Goal: Task Accomplishment & Management: Manage account settings

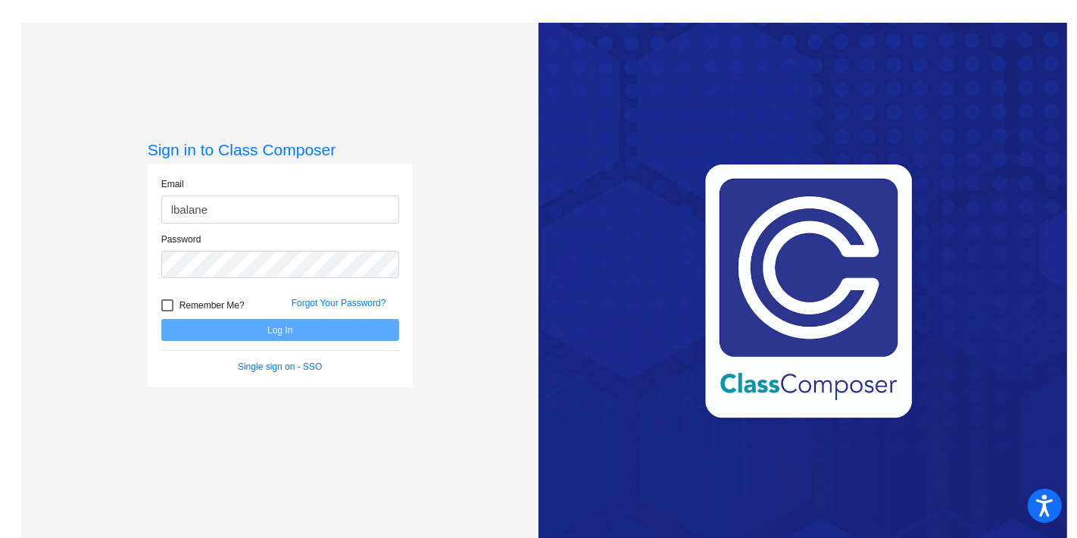
type input "[EMAIL_ADDRESS][DOMAIN_NAME]"
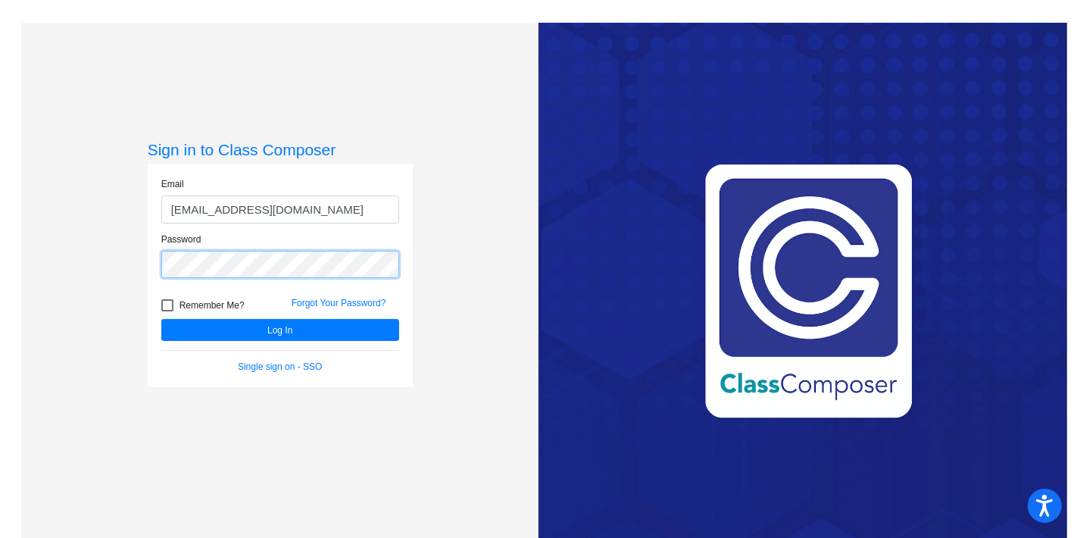
click at [161, 319] on button "Log In" at bounding box center [280, 330] width 238 height 22
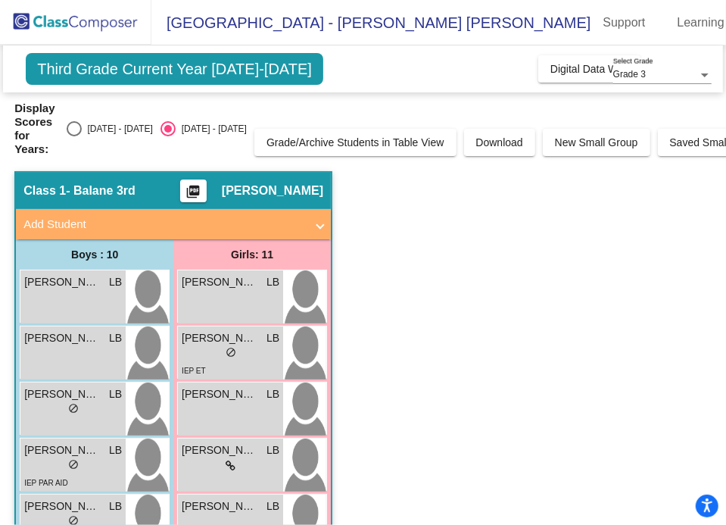
click at [198, 194] on mat-icon "picture_as_pdf" at bounding box center [193, 194] width 18 height 21
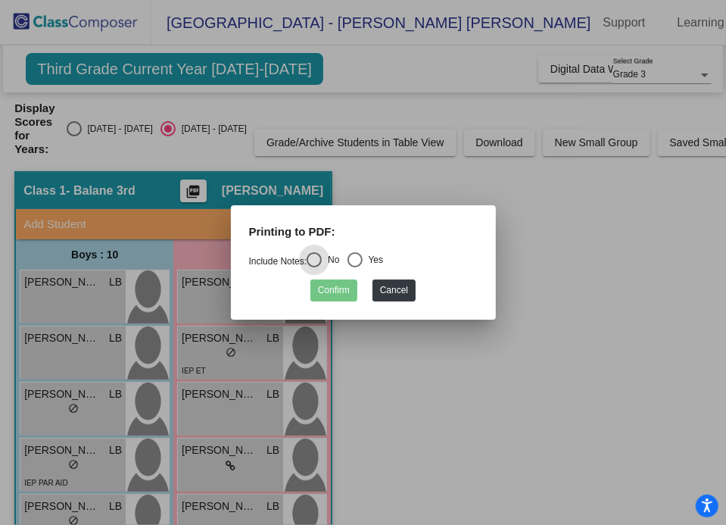
click at [363, 262] on div "Select an option" at bounding box center [355, 259] width 15 height 15
click at [355, 267] on input "Yes" at bounding box center [354, 267] width 1 height 1
radio input "true"
click at [338, 295] on button "Confirm" at bounding box center [333, 290] width 47 height 22
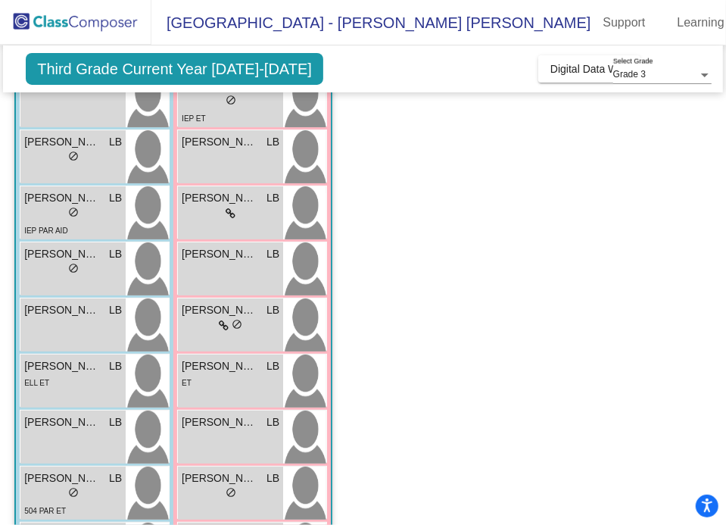
scroll to position [392, 0]
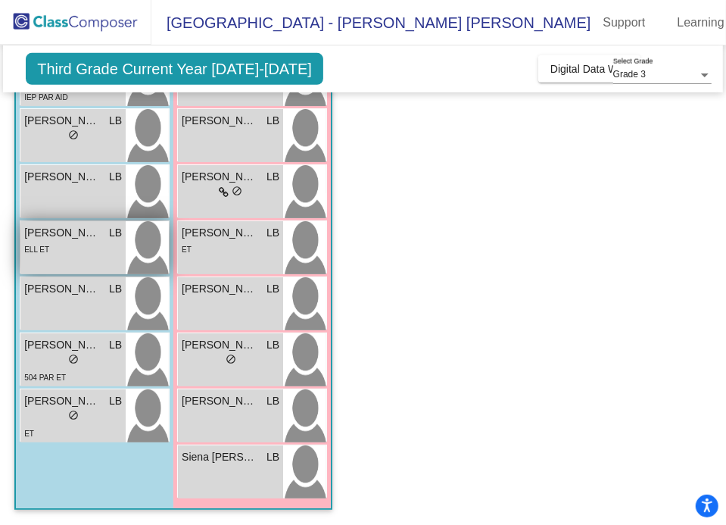
click at [73, 225] on span "[PERSON_NAME]" at bounding box center [62, 233] width 76 height 16
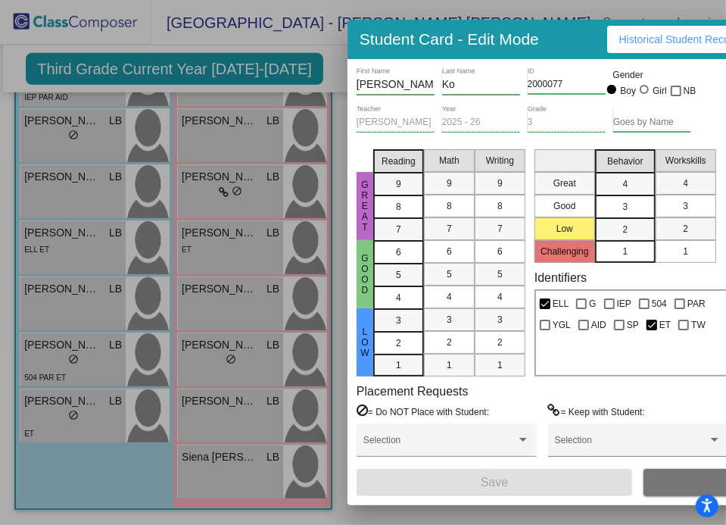
click at [326, 72] on div at bounding box center [363, 262] width 726 height 525
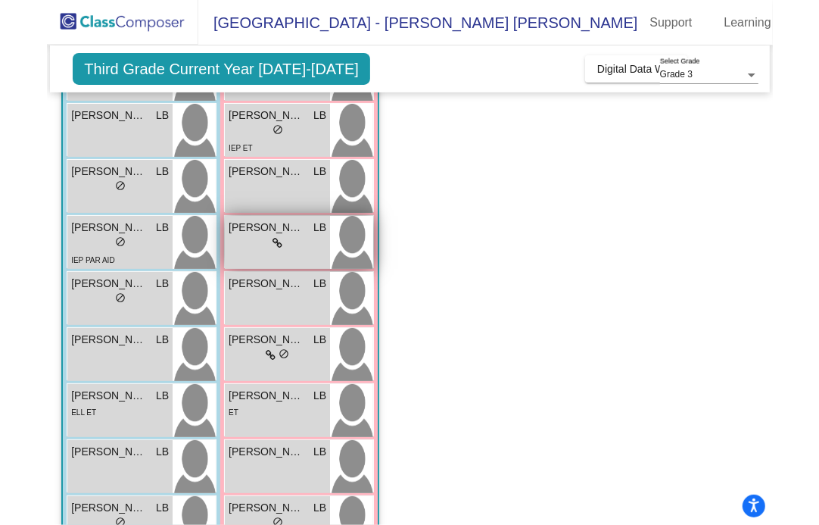
scroll to position [307, 0]
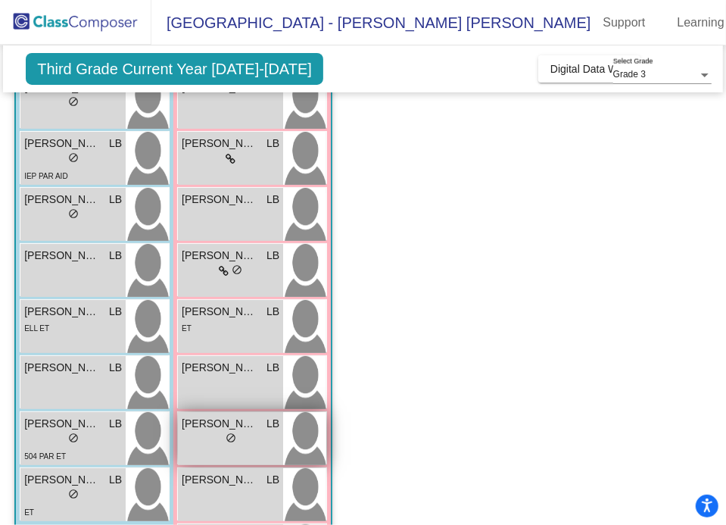
click at [221, 438] on div "lock do_not_disturb_alt" at bounding box center [231, 440] width 98 height 16
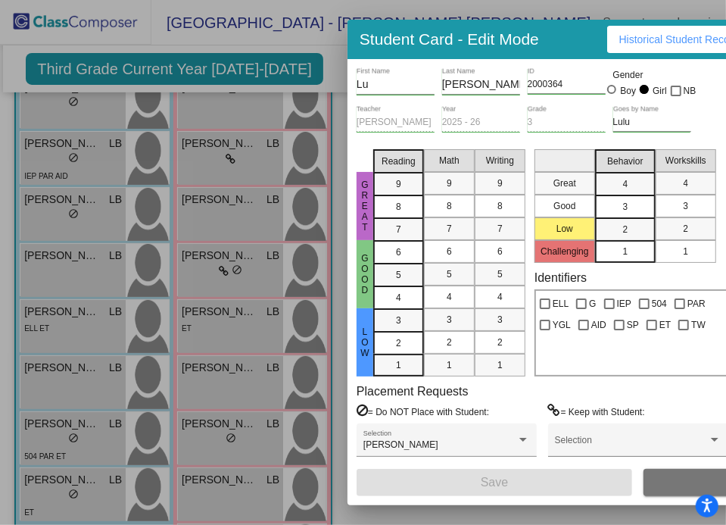
click at [709, 145] on mat-selection-list "Workskills 4 3 2 1" at bounding box center [686, 203] width 61 height 120
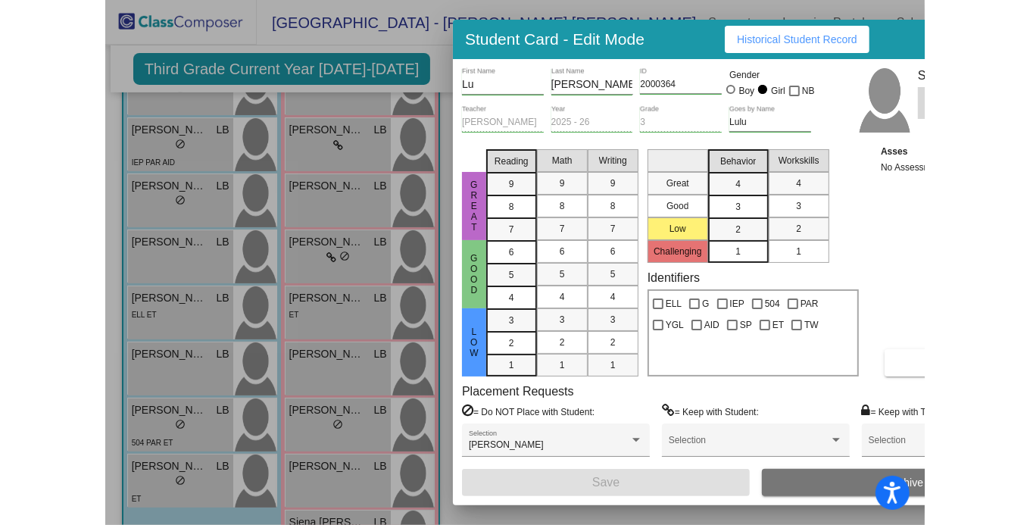
scroll to position [279, 0]
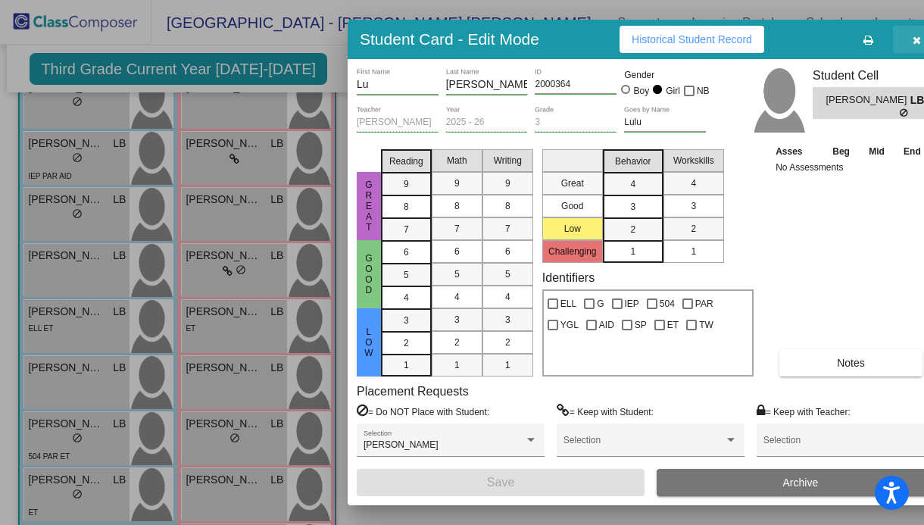
click at [917, 33] on span "button" at bounding box center [917, 39] width 8 height 12
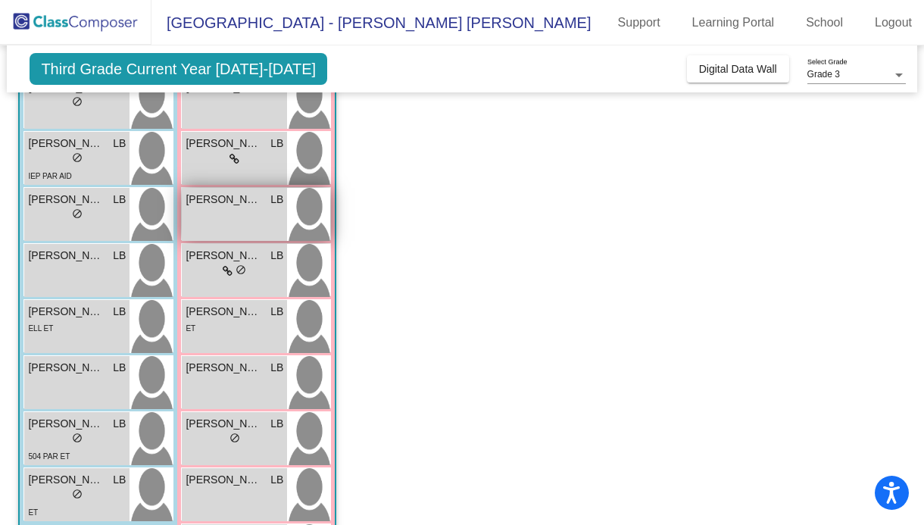
click at [206, 200] on span "[PERSON_NAME]" at bounding box center [224, 200] width 76 height 16
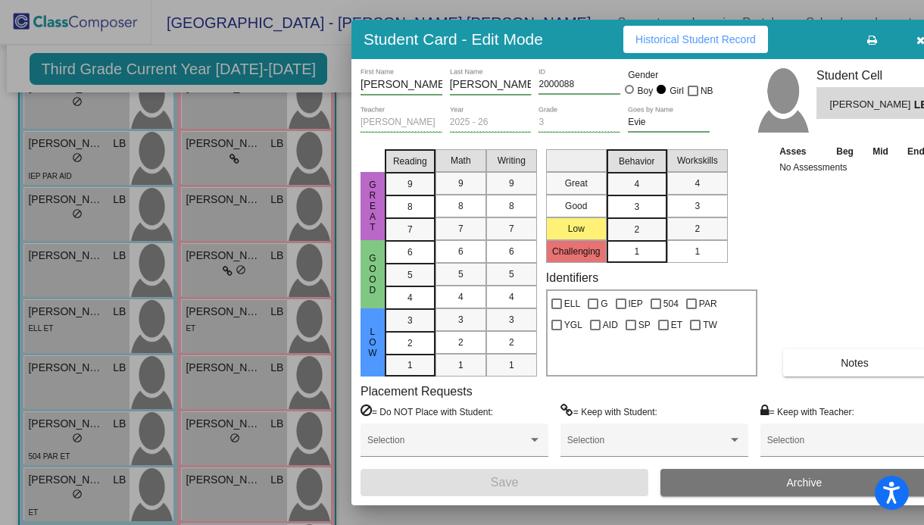
click at [922, 41] on icon "button" at bounding box center [921, 40] width 8 height 11
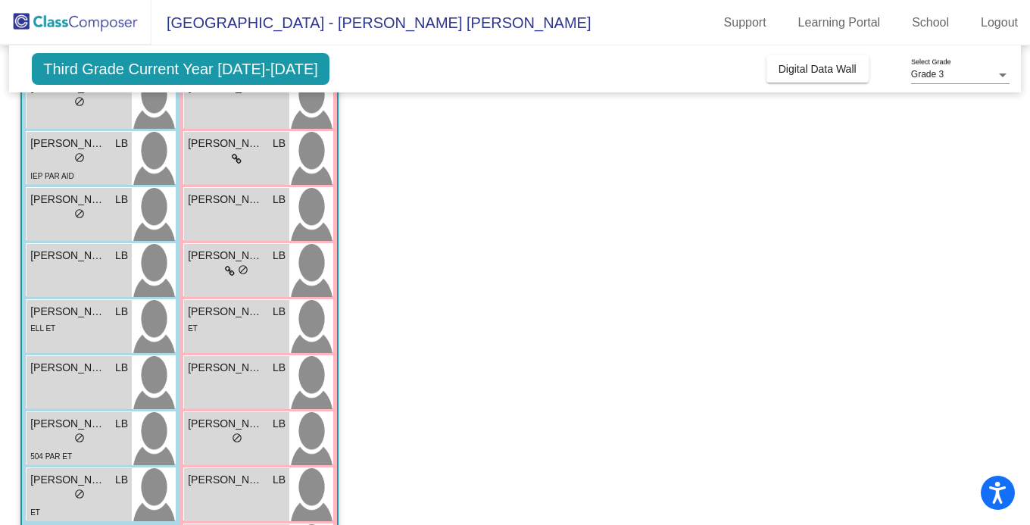
click at [251, 64] on span "Third Grade Current Year [DATE]-[DATE]" at bounding box center [181, 69] width 298 height 32
click at [837, 64] on span "Digital Data Wall" at bounding box center [817, 69] width 78 height 12
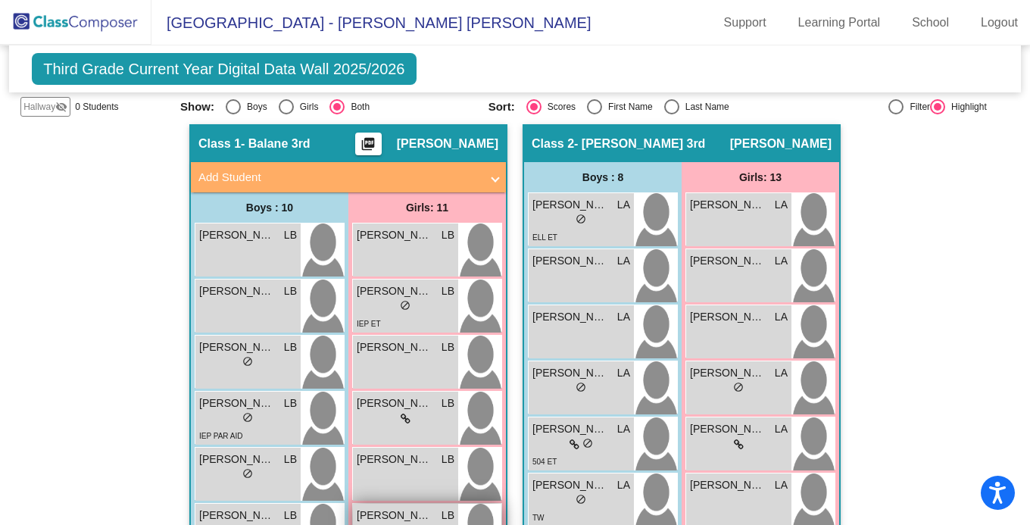
scroll to position [363, 0]
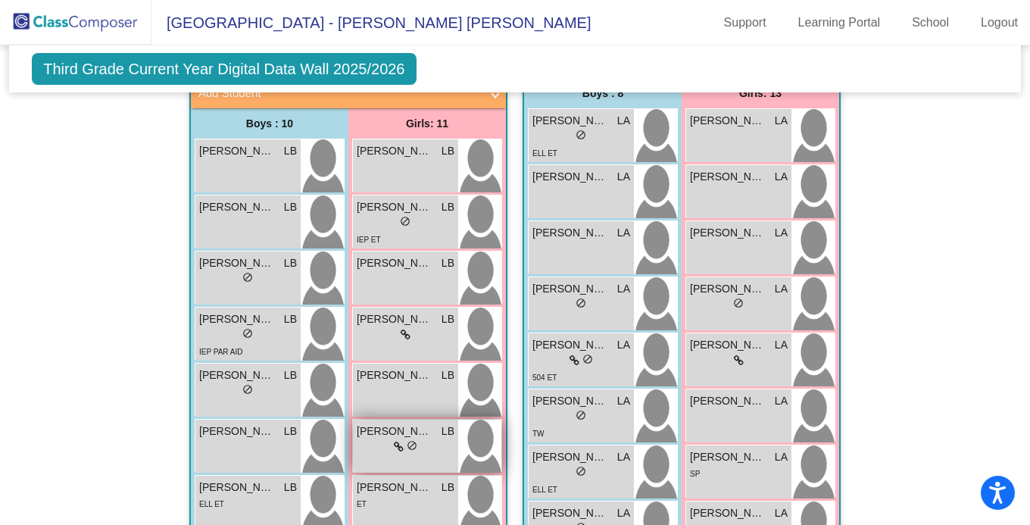
click at [423, 441] on div "lock do_not_disturb_alt" at bounding box center [406, 447] width 98 height 16
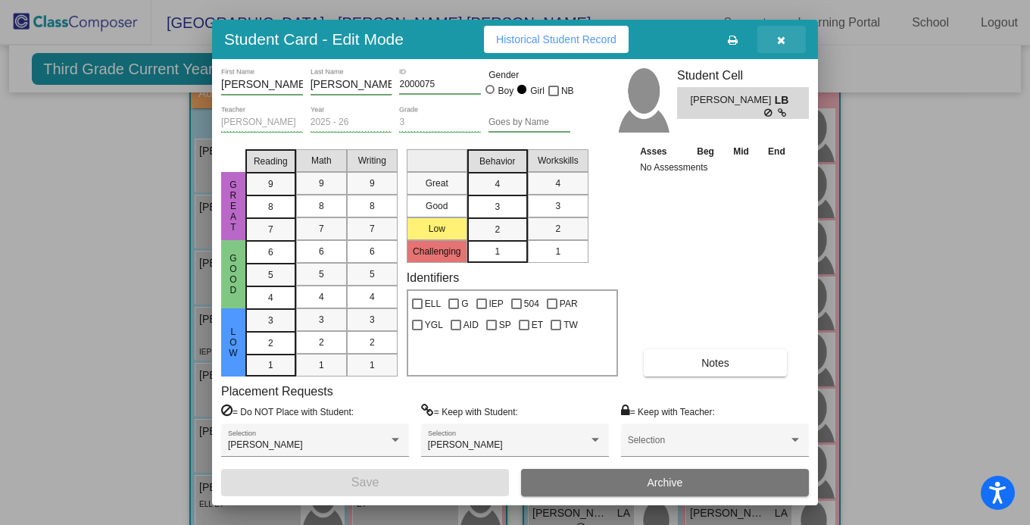
click at [788, 36] on button "button" at bounding box center [781, 39] width 48 height 27
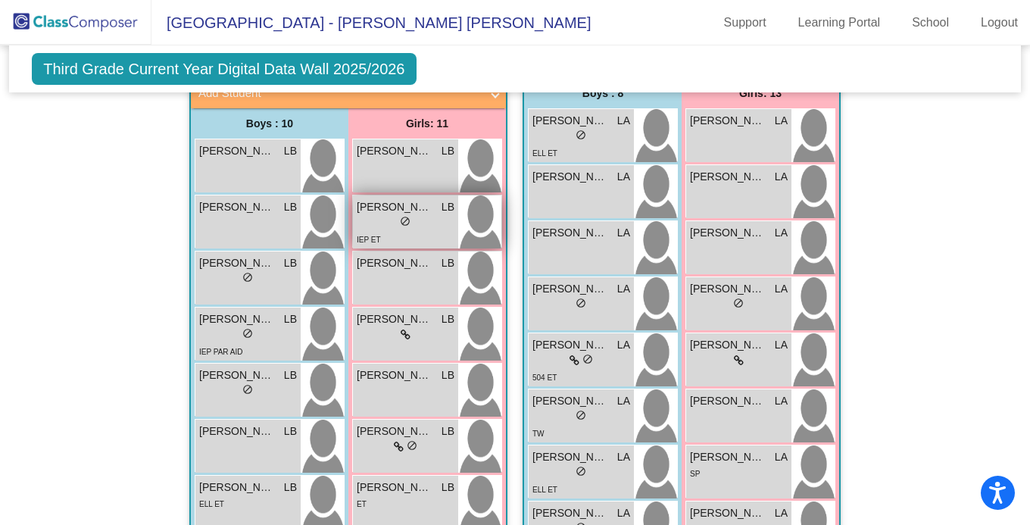
click at [428, 215] on div "lock do_not_disturb_alt" at bounding box center [406, 223] width 98 height 16
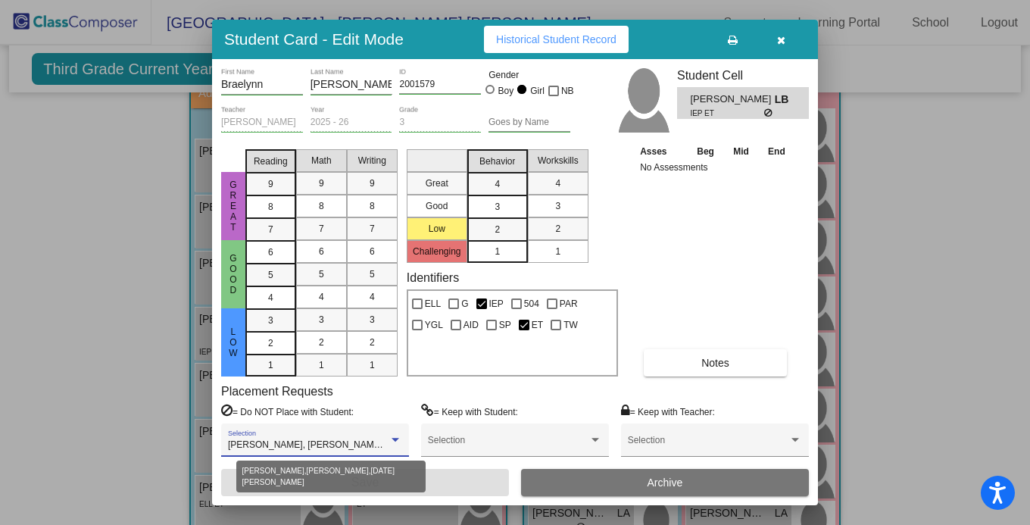
click at [395, 436] on div at bounding box center [395, 440] width 14 height 11
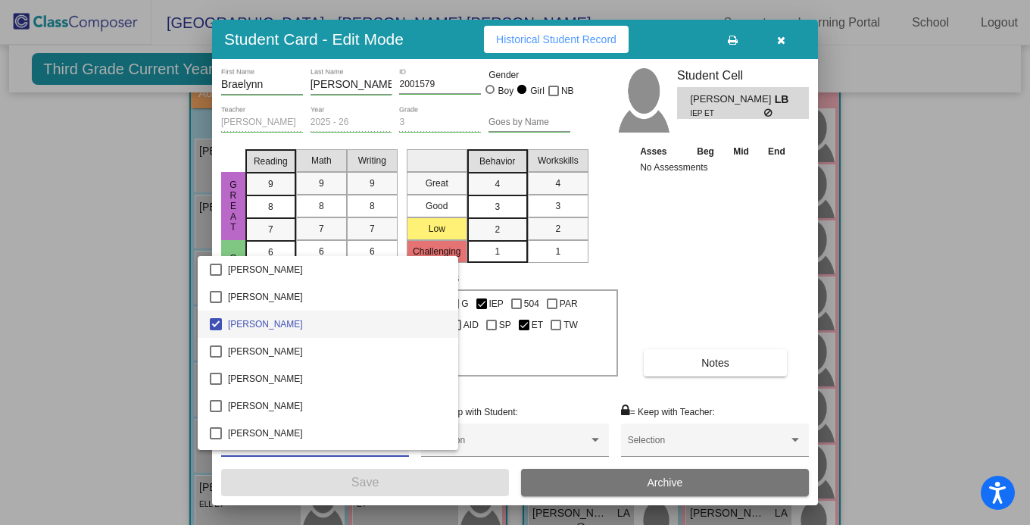
click at [781, 37] on div at bounding box center [515, 262] width 1030 height 525
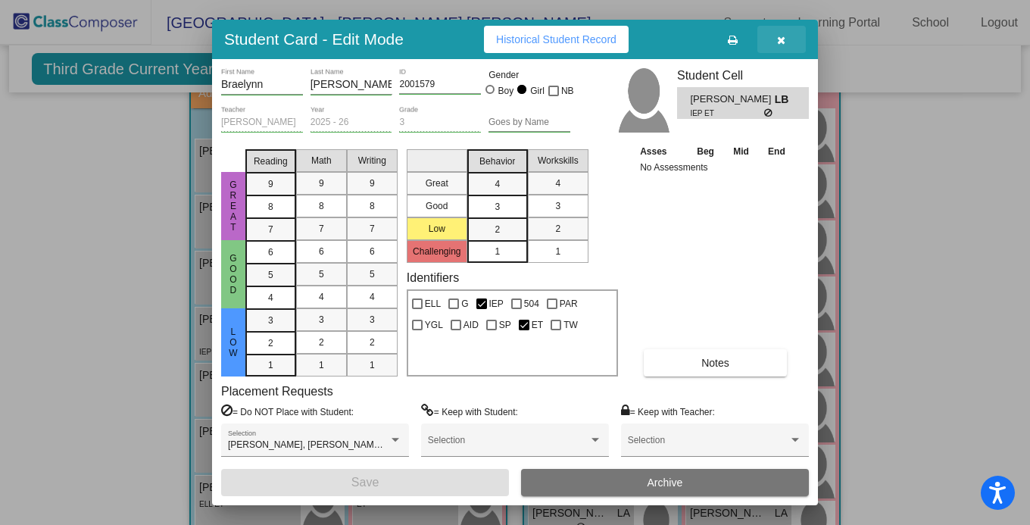
click at [778, 45] on button "button" at bounding box center [781, 39] width 48 height 27
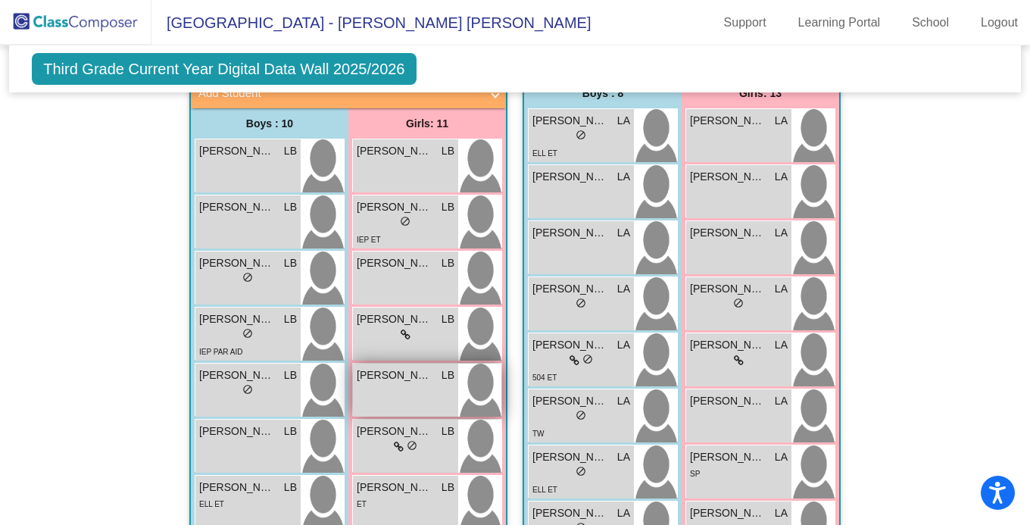
click at [417, 373] on span "[PERSON_NAME]" at bounding box center [395, 375] width 76 height 16
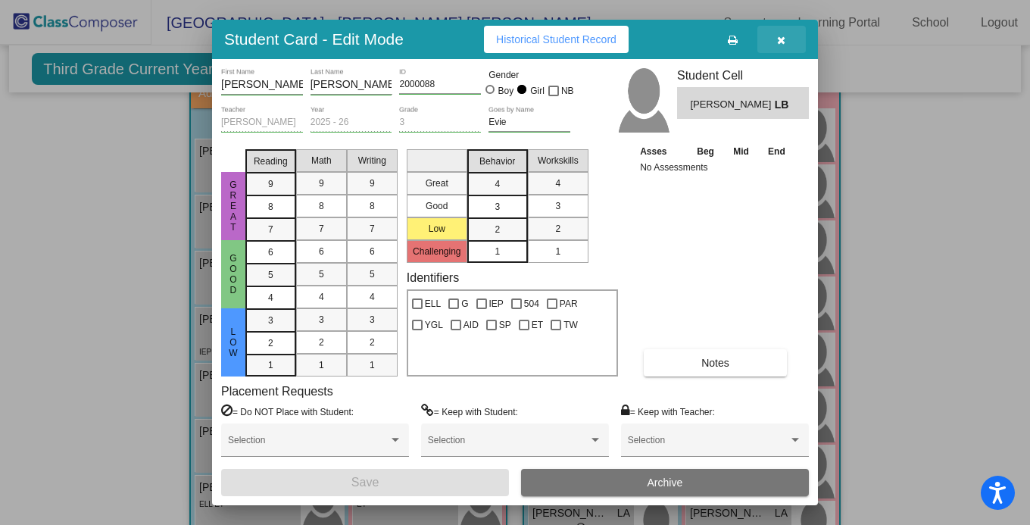
click at [789, 33] on button "button" at bounding box center [781, 39] width 48 height 27
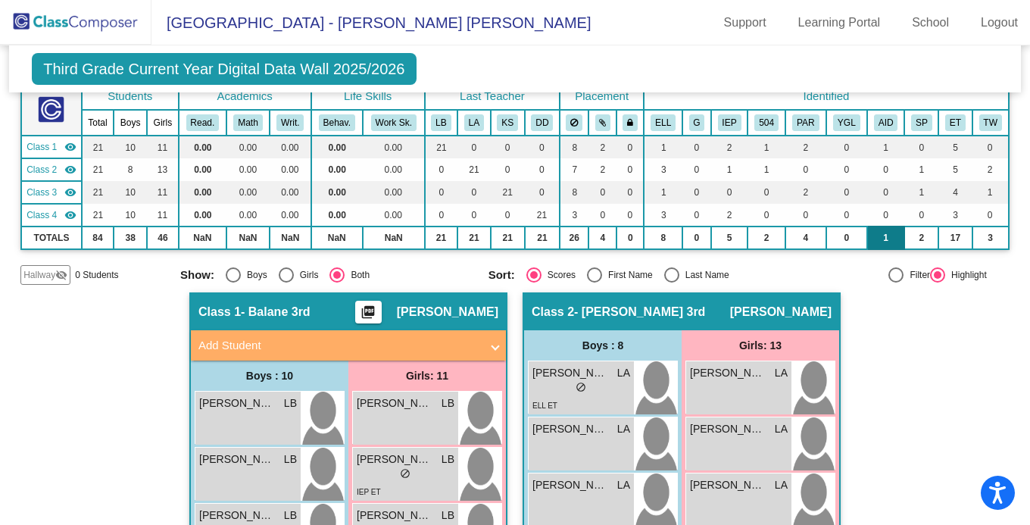
scroll to position [27, 0]
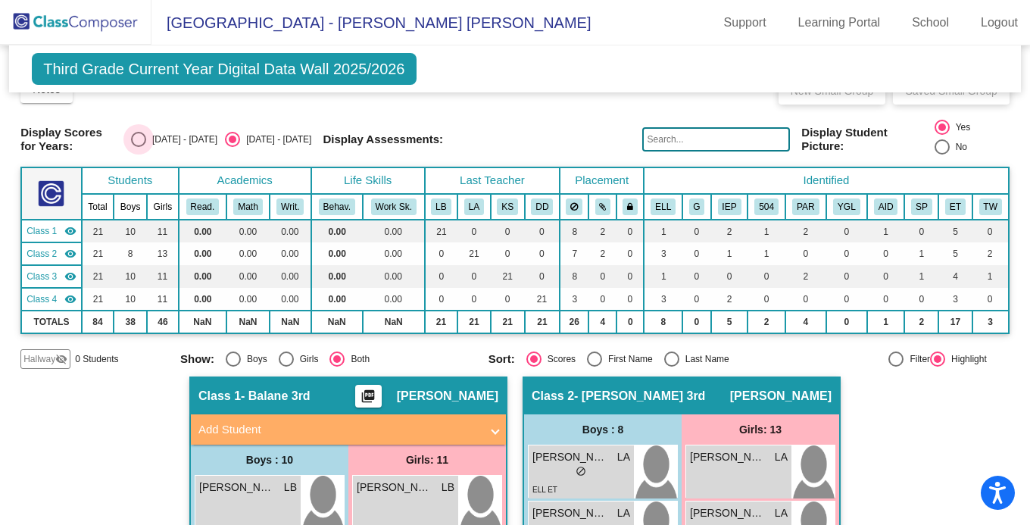
click at [146, 132] on div "Select an option" at bounding box center [138, 139] width 15 height 15
click at [139, 147] on input "[DATE] - [DATE]" at bounding box center [138, 147] width 1 height 1
radio input "true"
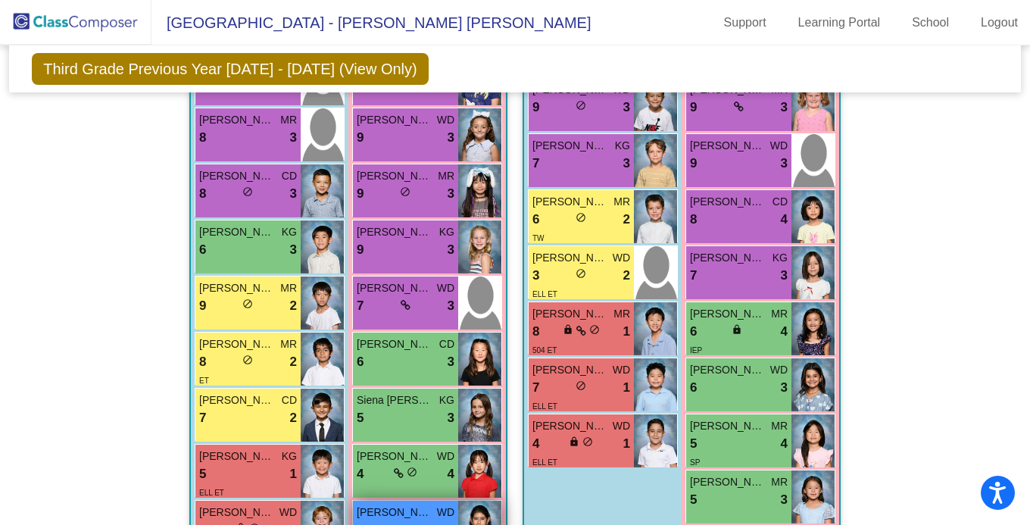
scroll to position [532, 0]
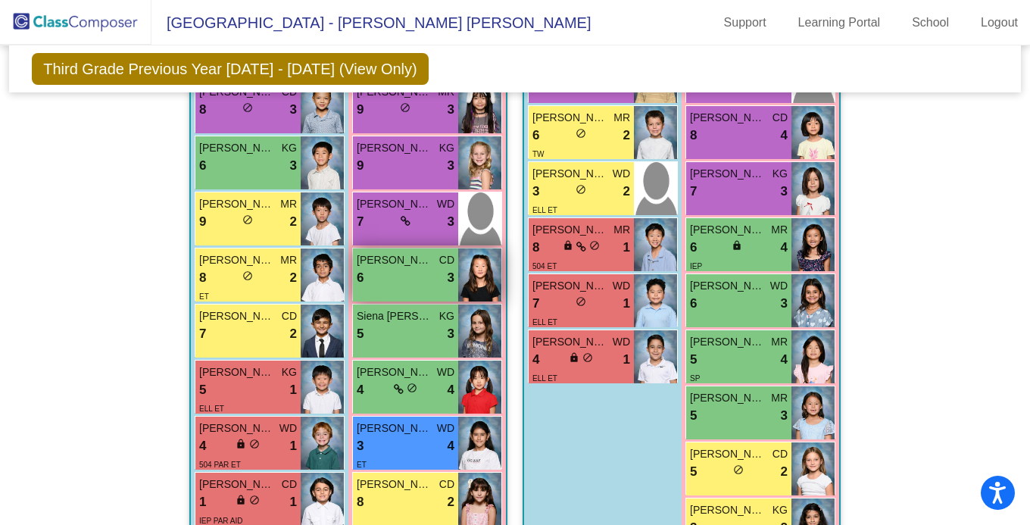
click at [392, 268] on div "6 lock do_not_disturb_alt 3" at bounding box center [406, 278] width 98 height 20
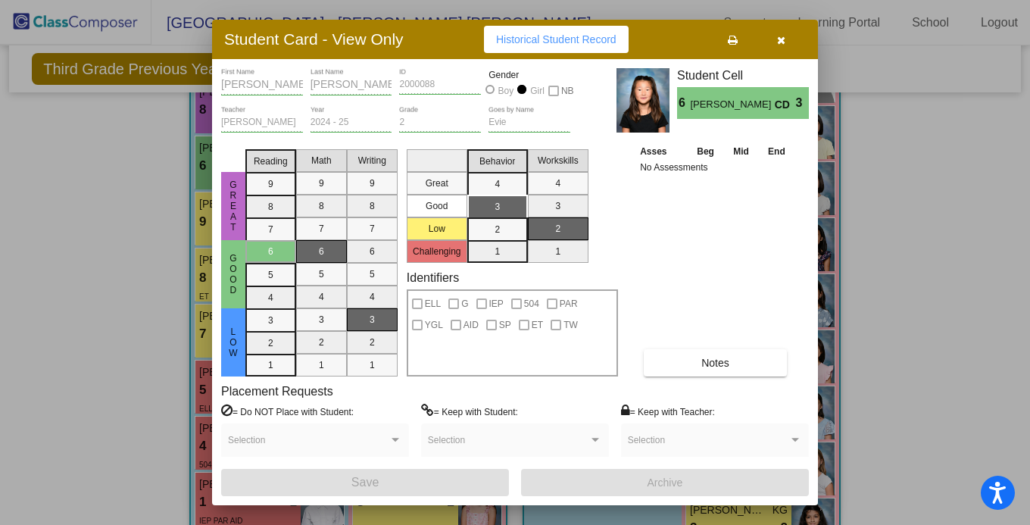
click at [785, 38] on icon "button" at bounding box center [782, 40] width 8 height 11
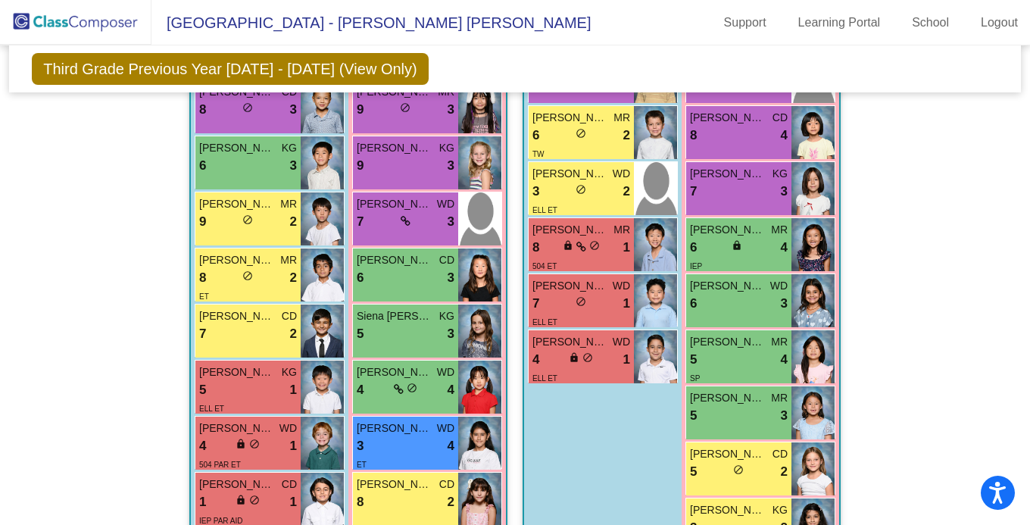
scroll to position [279, 0]
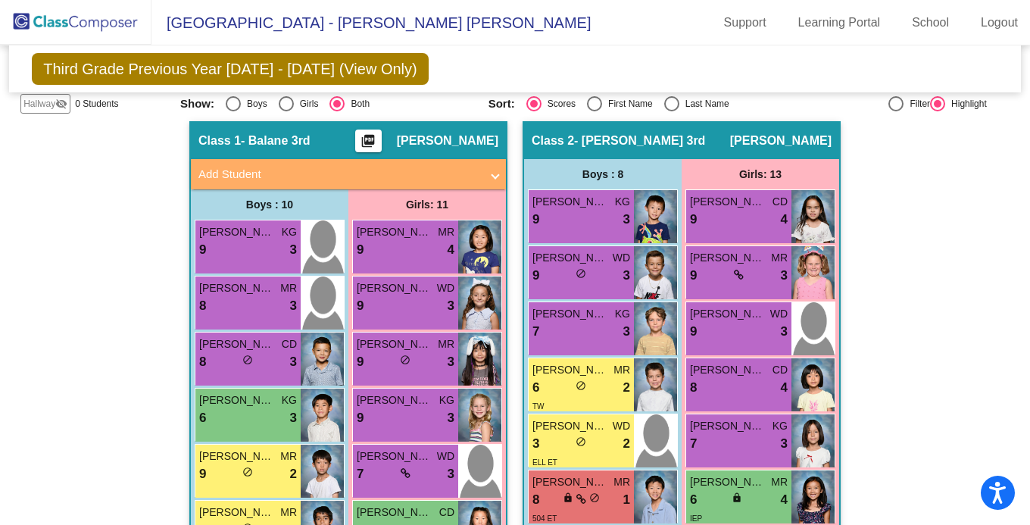
click at [399, 145] on span "[PERSON_NAME]" at bounding box center [447, 140] width 101 height 15
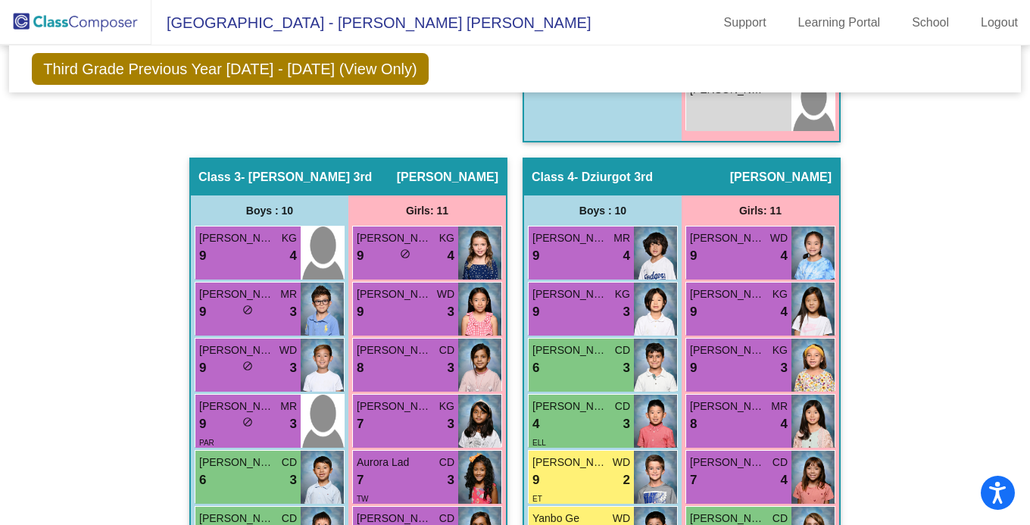
scroll to position [727, 0]
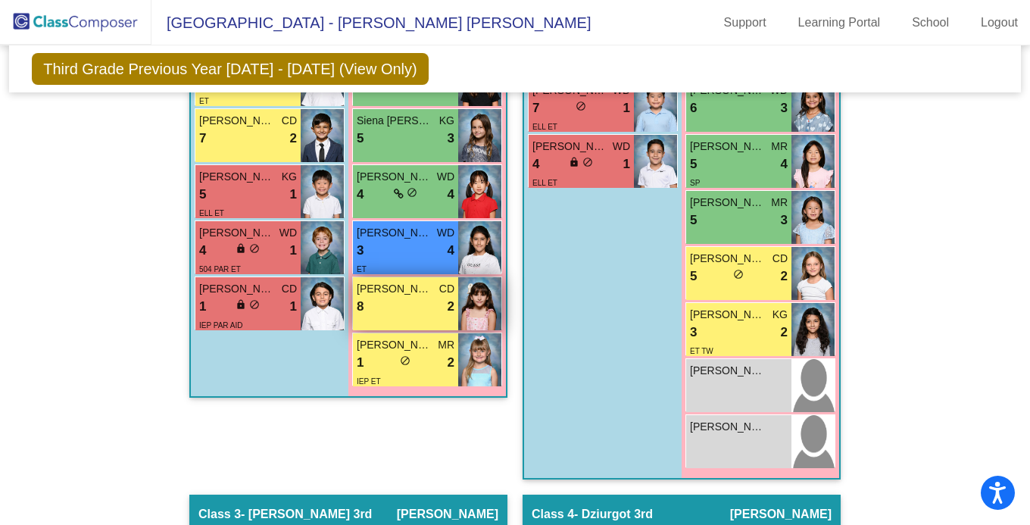
click at [427, 297] on div "8 lock do_not_disturb_alt 2" at bounding box center [406, 307] width 98 height 20
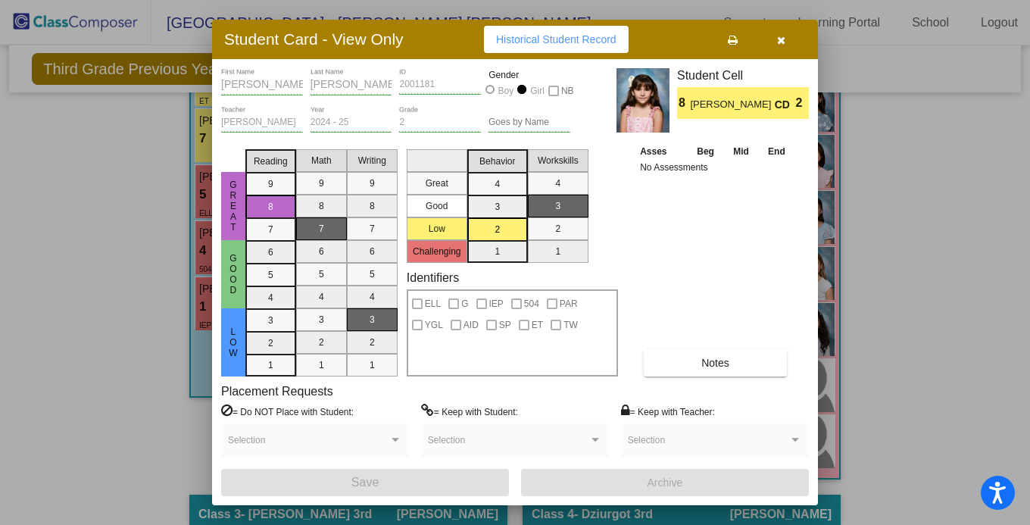
click at [781, 38] on icon "button" at bounding box center [782, 40] width 8 height 11
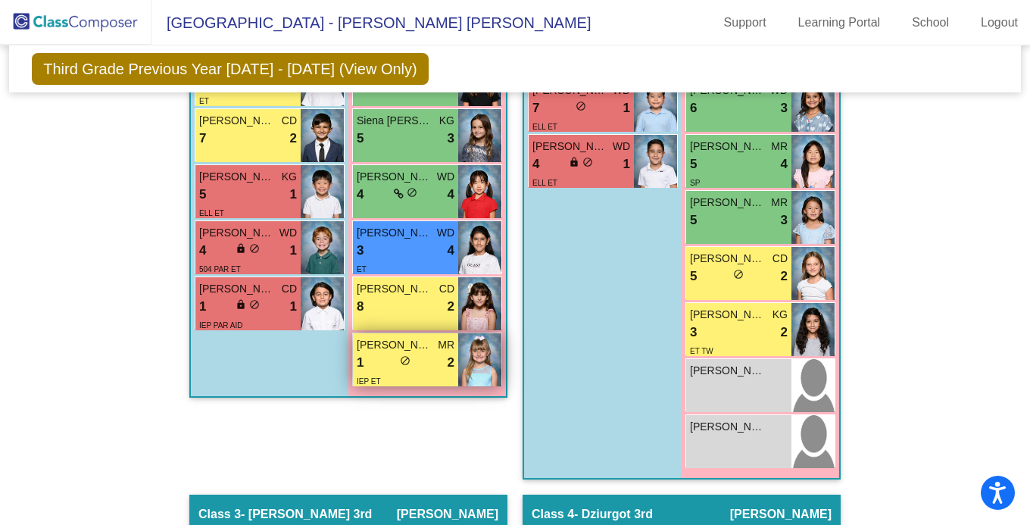
click at [371, 354] on div "1 lock do_not_disturb_alt 2" at bounding box center [406, 363] width 98 height 20
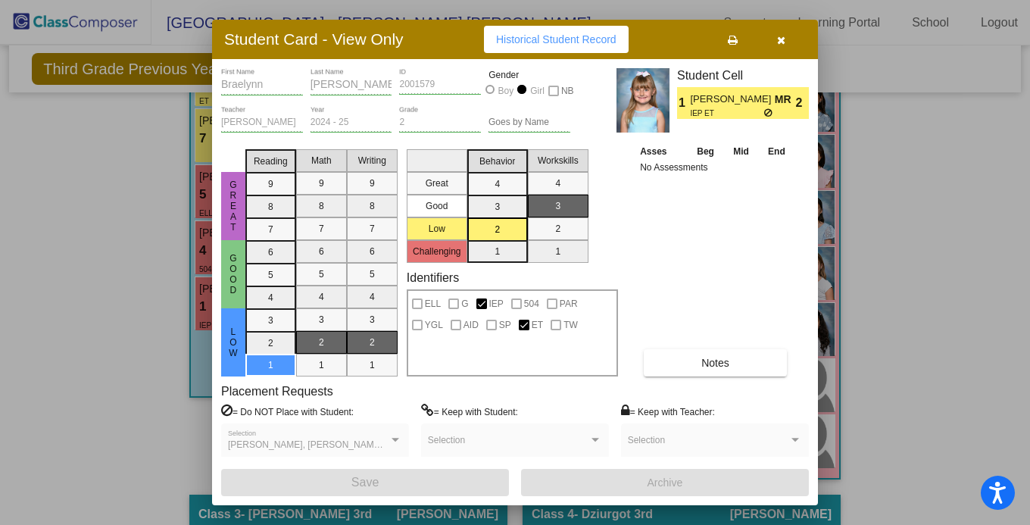
click at [791, 36] on button "button" at bounding box center [781, 39] width 48 height 27
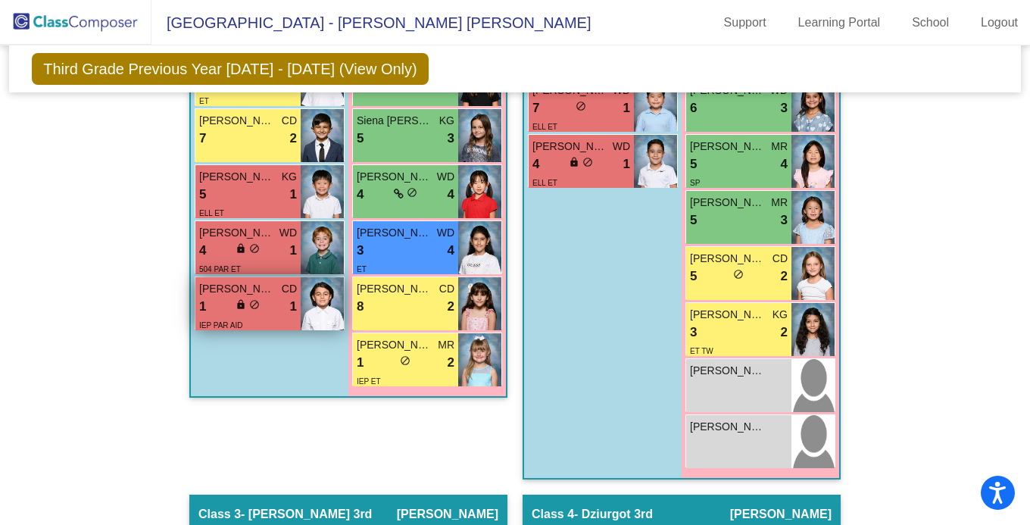
click at [255, 311] on div "1 lock do_not_disturb_alt 1" at bounding box center [248, 307] width 98 height 20
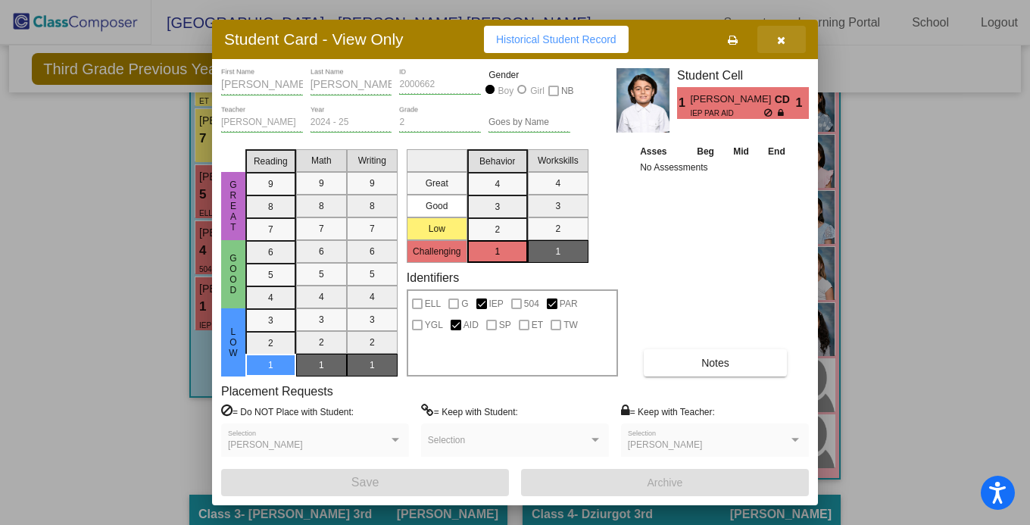
click at [785, 36] on button "button" at bounding box center [781, 39] width 48 height 27
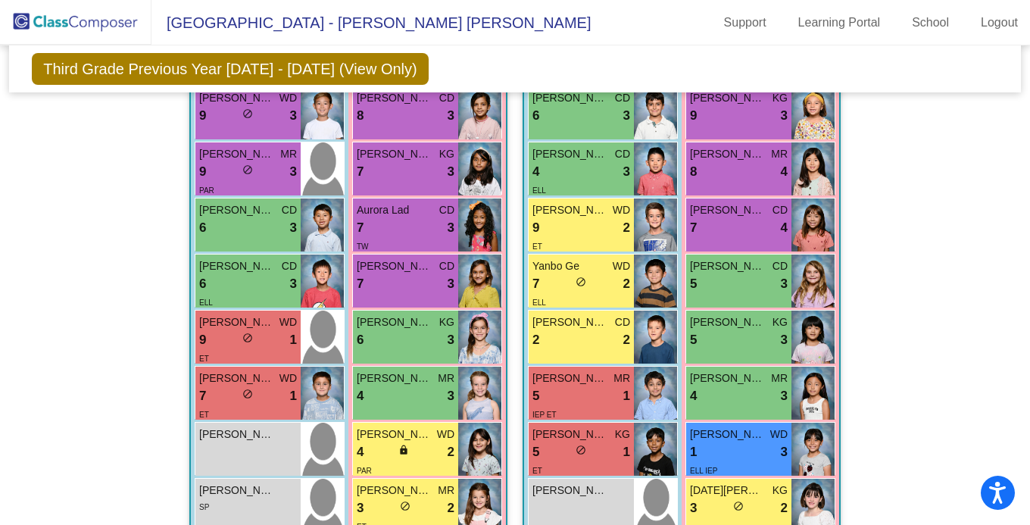
scroll to position [1400, 0]
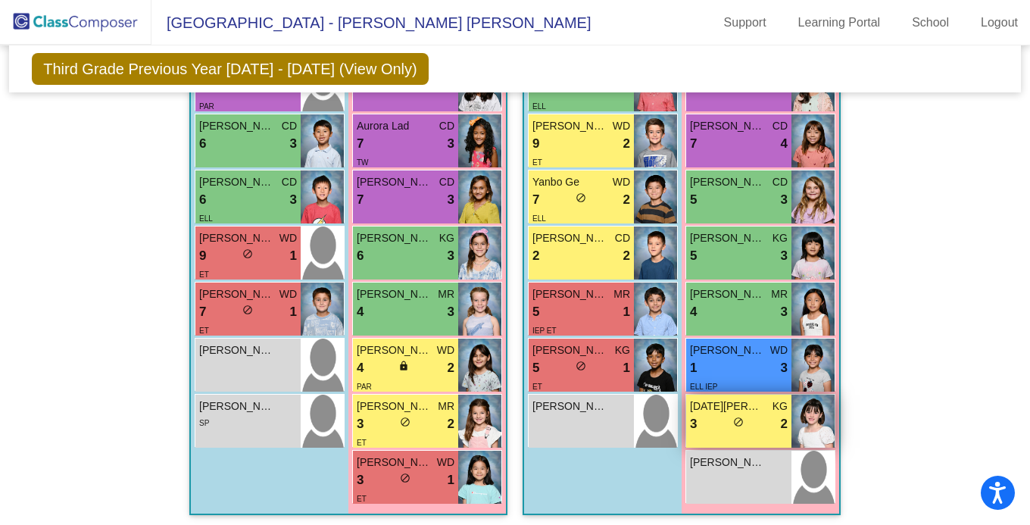
click at [697, 414] on div "3 lock do_not_disturb_alt 2" at bounding box center [739, 424] width 98 height 20
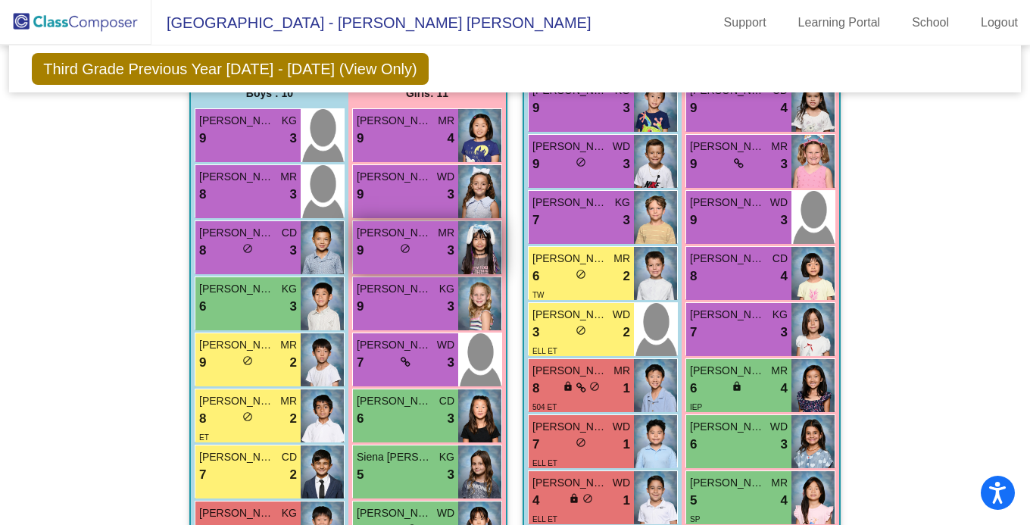
scroll to position [475, 0]
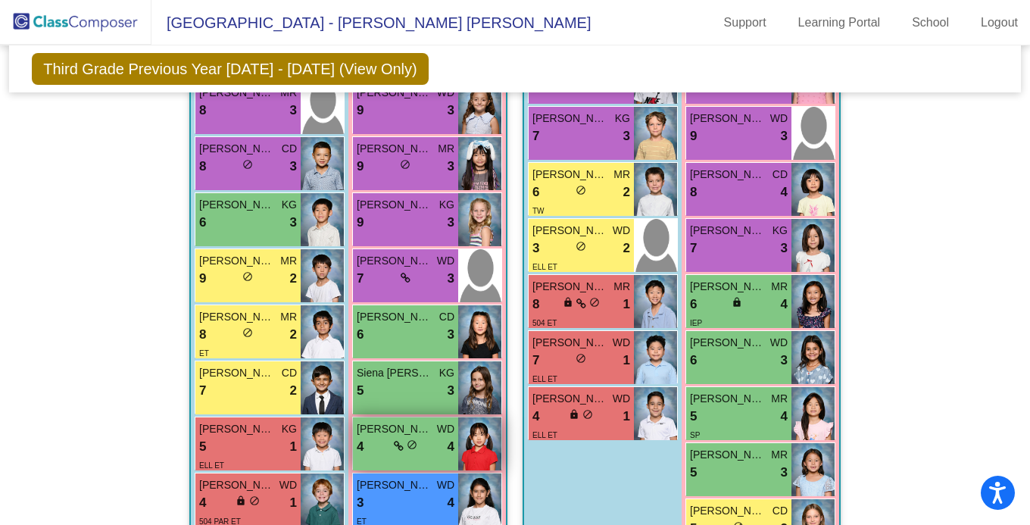
click at [416, 438] on div "4 lock do_not_disturb_alt 4" at bounding box center [406, 447] width 98 height 20
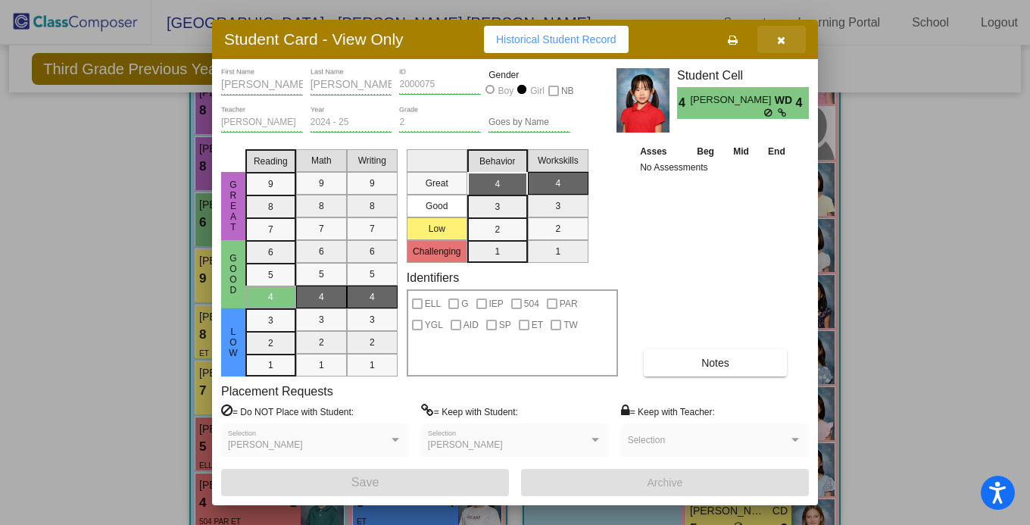
click at [788, 36] on button "button" at bounding box center [781, 39] width 48 height 27
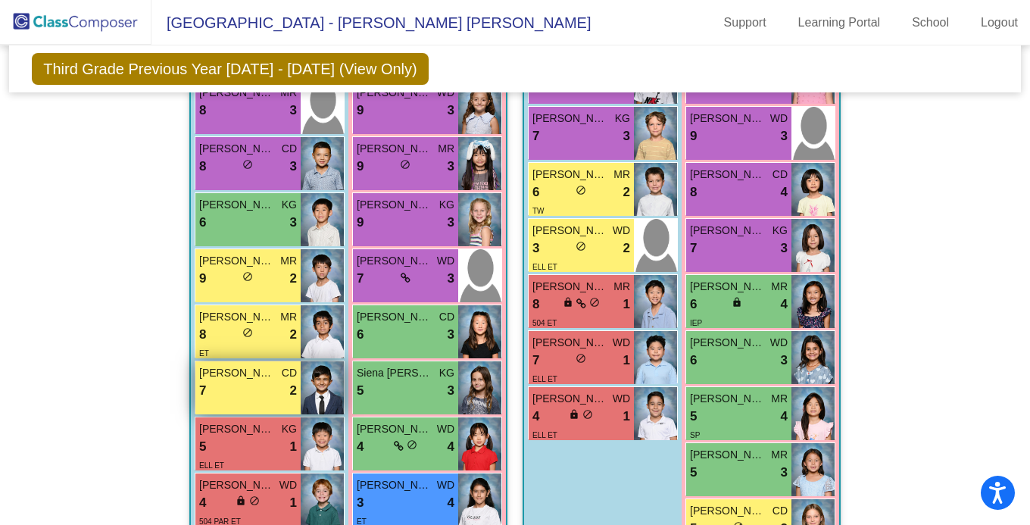
click at [292, 382] on span "2" at bounding box center [293, 391] width 7 height 20
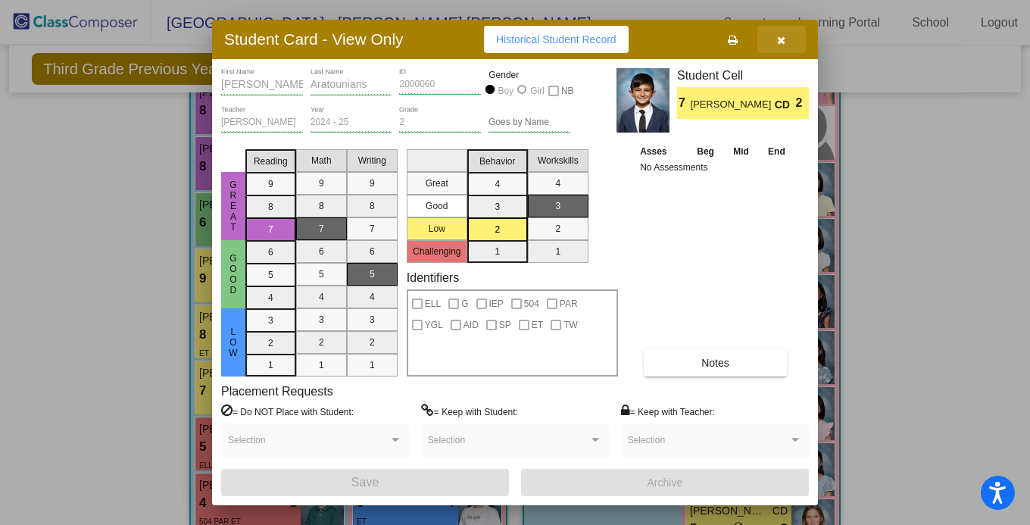
click at [779, 38] on icon "button" at bounding box center [782, 40] width 8 height 11
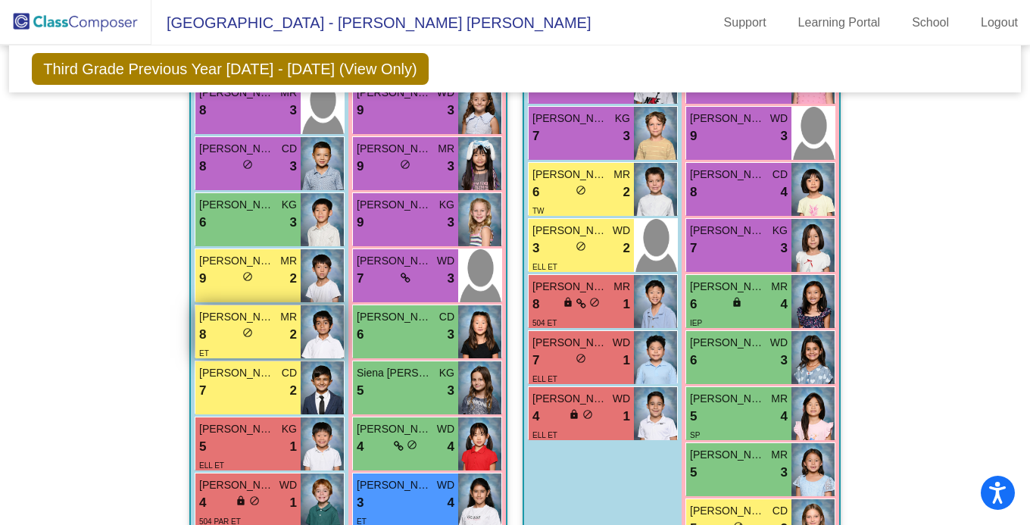
click at [236, 332] on div "8 lock do_not_disturb_alt 2" at bounding box center [248, 335] width 98 height 20
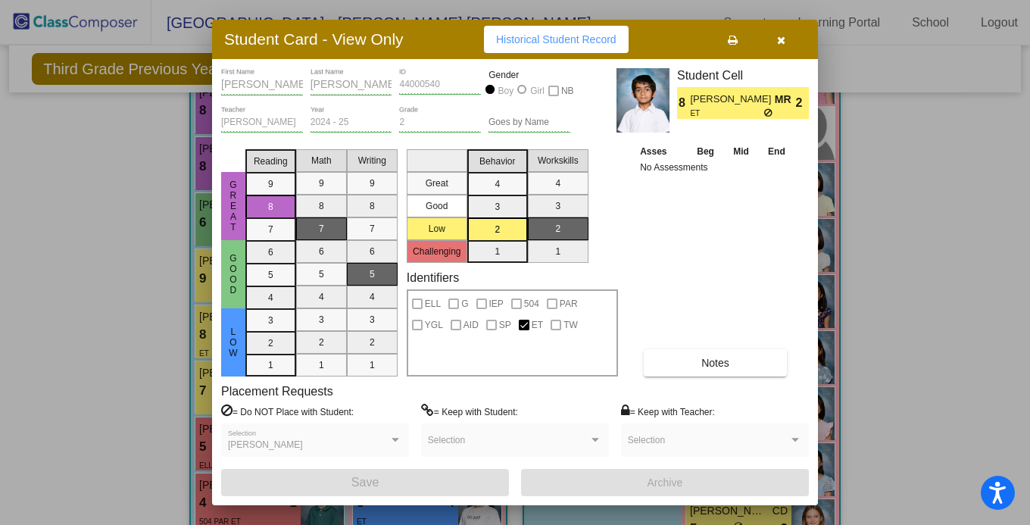
click at [787, 36] on button "button" at bounding box center [781, 39] width 48 height 27
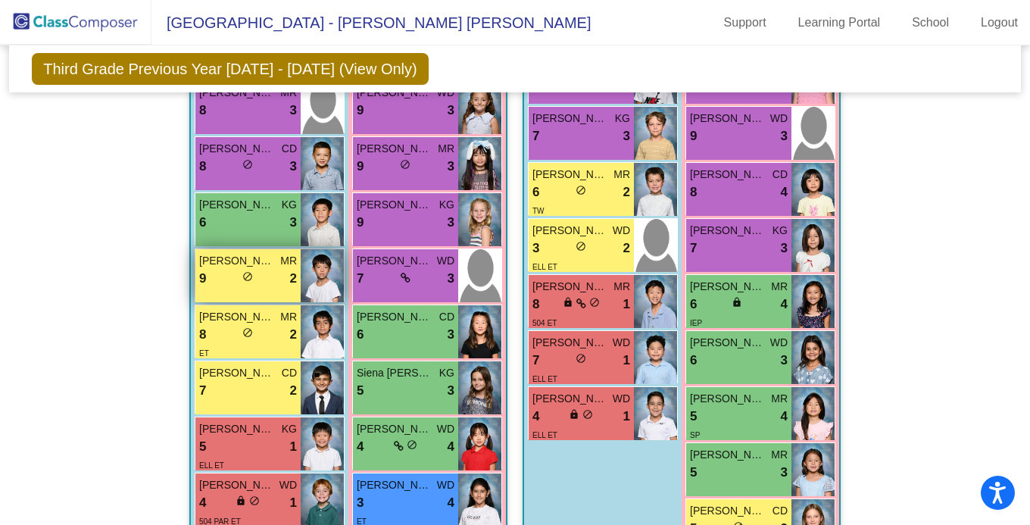
click at [264, 277] on div "9 lock do_not_disturb_alt 2" at bounding box center [248, 279] width 98 height 20
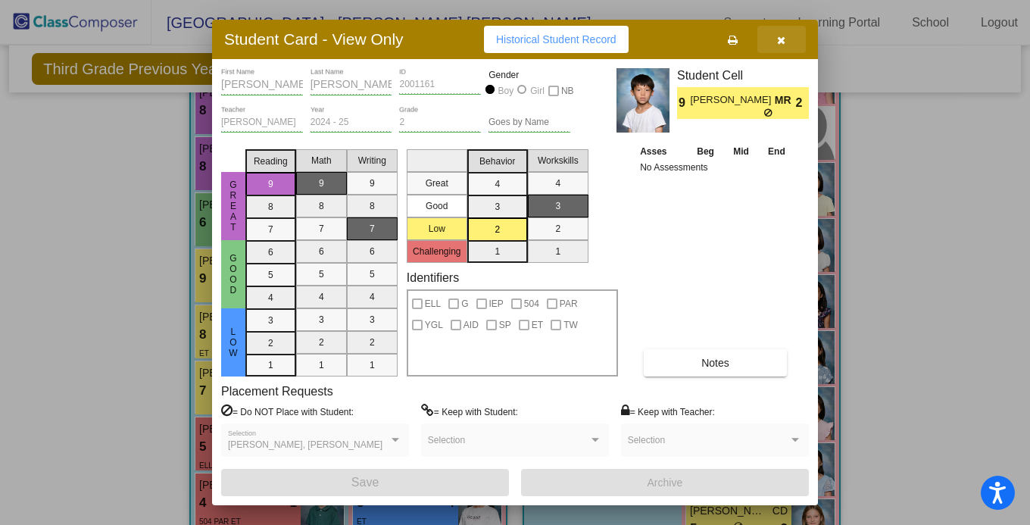
click at [780, 42] on icon "button" at bounding box center [782, 40] width 8 height 11
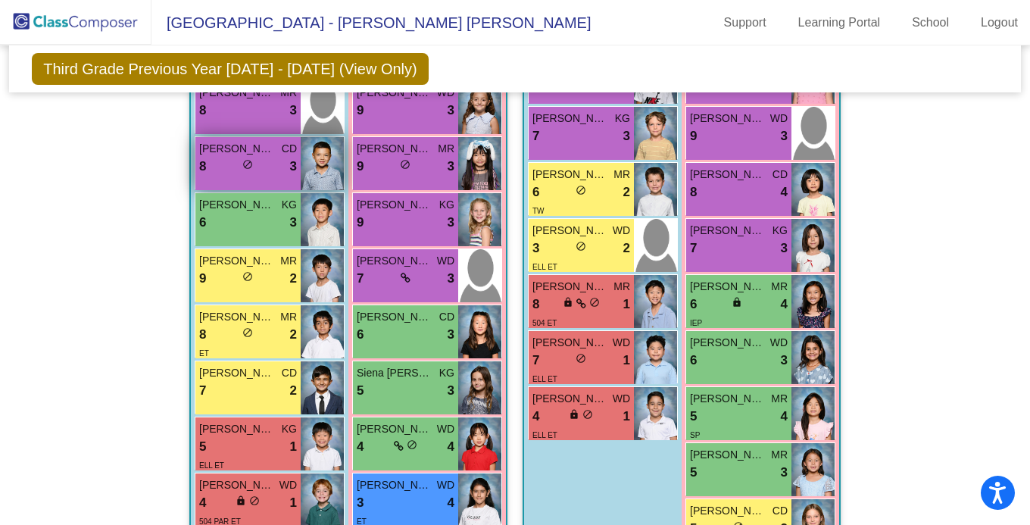
click at [253, 145] on span "[PERSON_NAME]" at bounding box center [237, 149] width 76 height 16
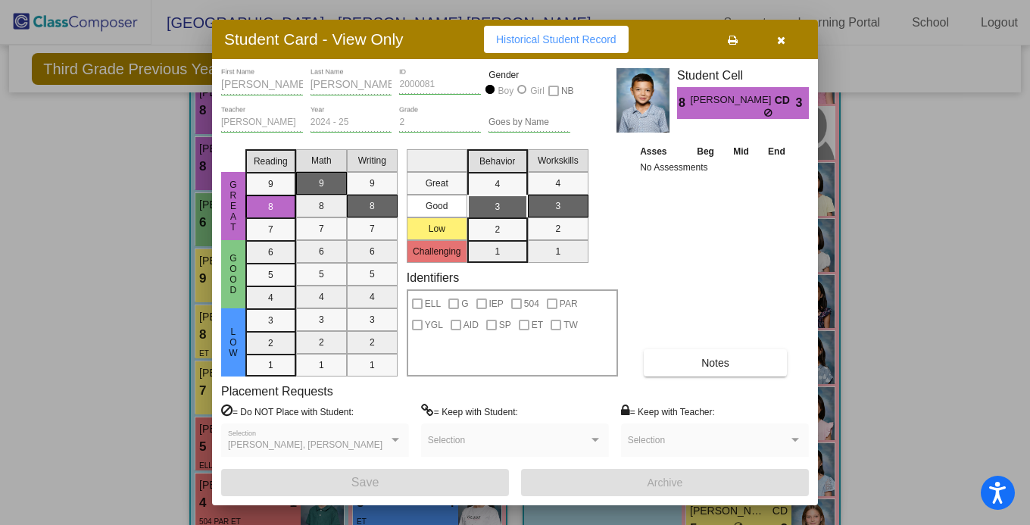
click at [779, 35] on icon "button" at bounding box center [782, 40] width 8 height 11
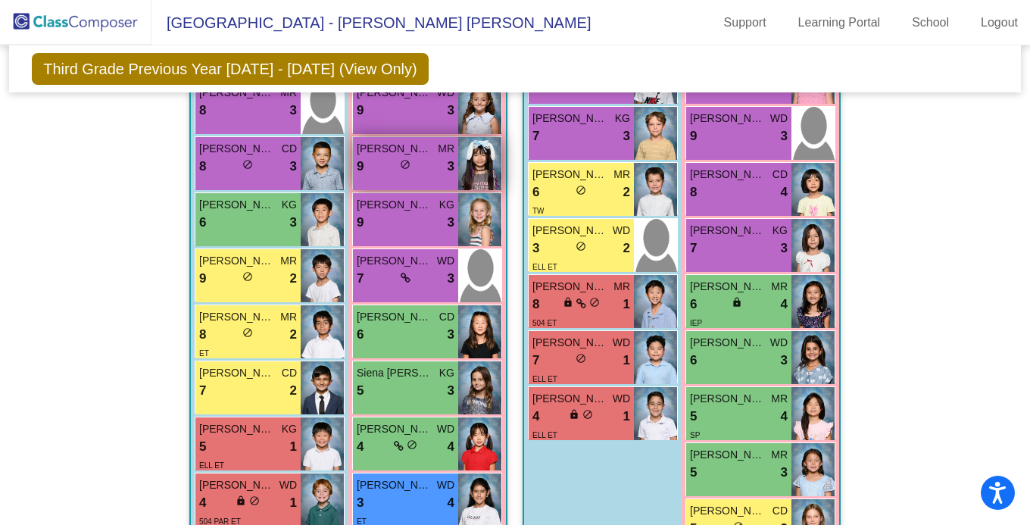
click at [435, 157] on div "9 lock do_not_disturb_alt 3" at bounding box center [406, 167] width 98 height 20
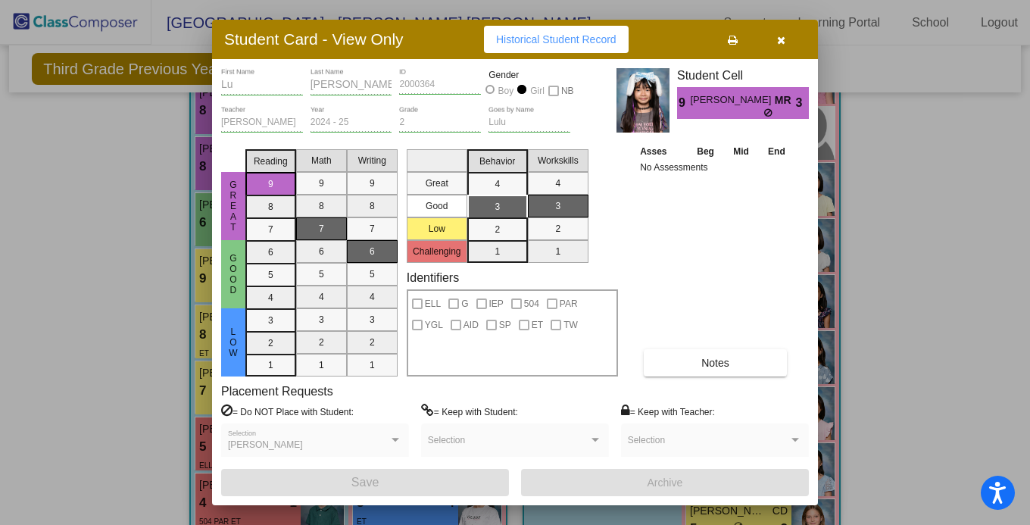
click at [786, 38] on button "button" at bounding box center [781, 39] width 48 height 27
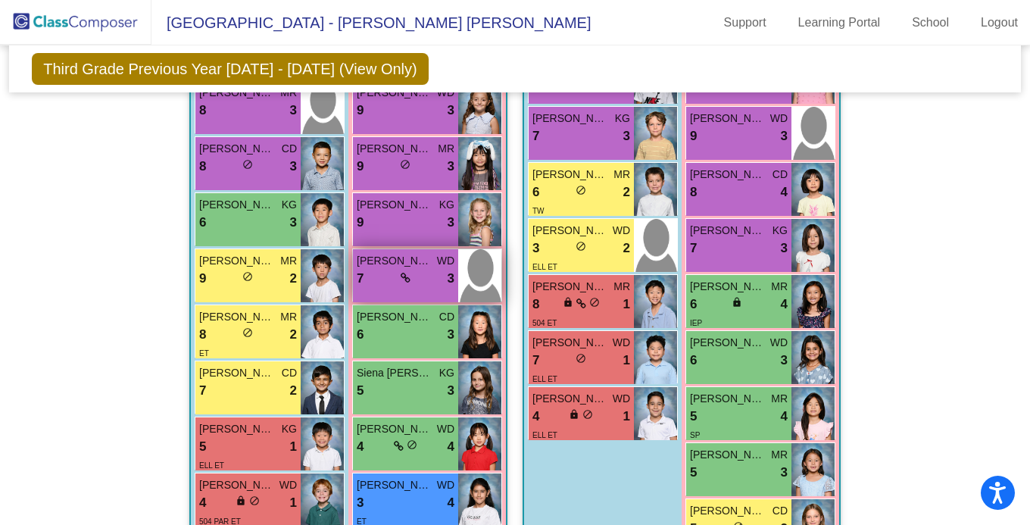
click at [426, 274] on div "7 lock do_not_disturb_alt 3" at bounding box center [406, 279] width 98 height 20
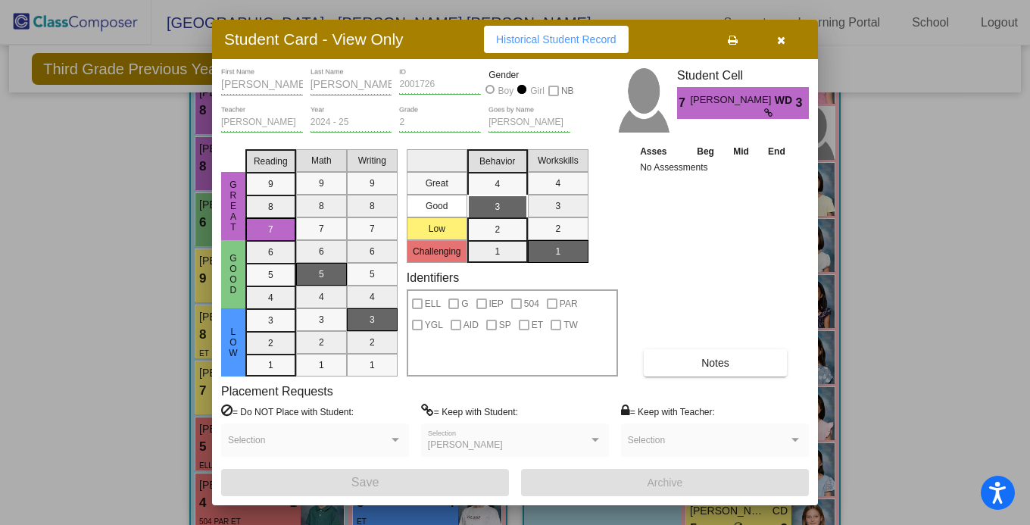
click at [788, 44] on button "button" at bounding box center [781, 39] width 48 height 27
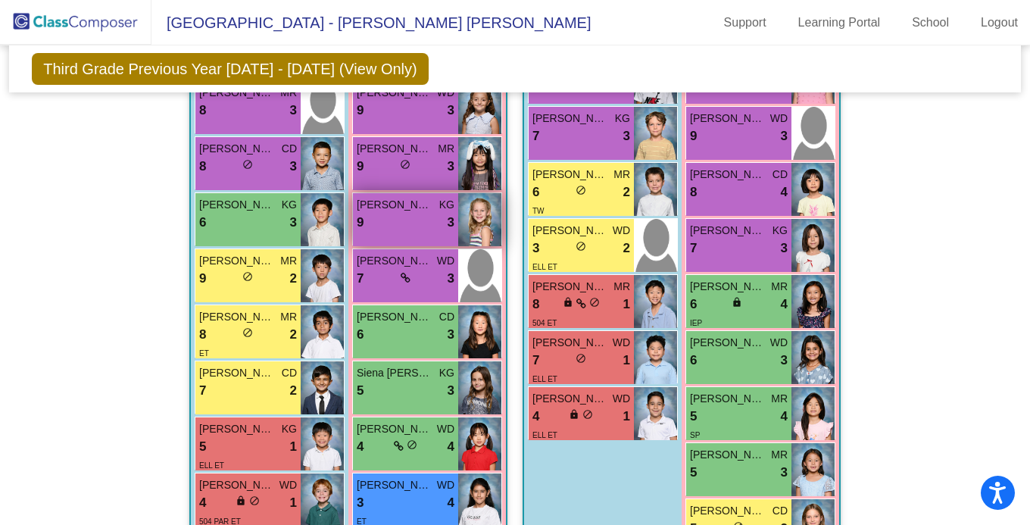
scroll to position [559, 0]
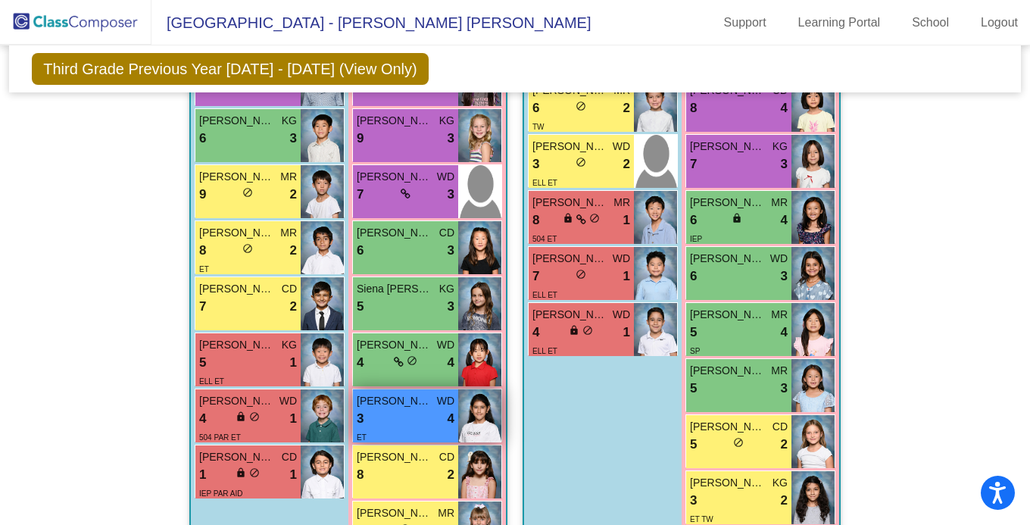
click at [407, 416] on div "3 lock do_not_disturb_alt 4" at bounding box center [406, 419] width 98 height 20
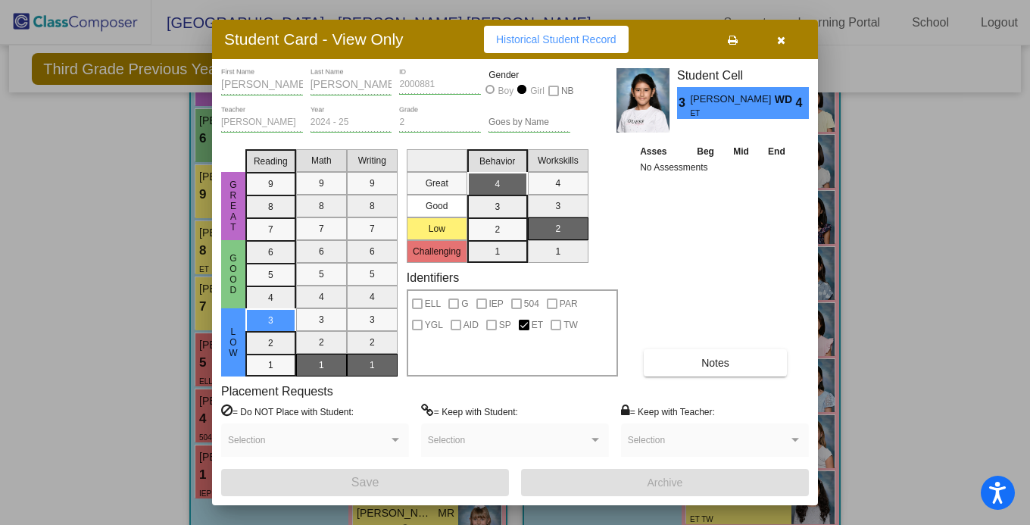
click at [783, 39] on icon "button" at bounding box center [782, 40] width 8 height 11
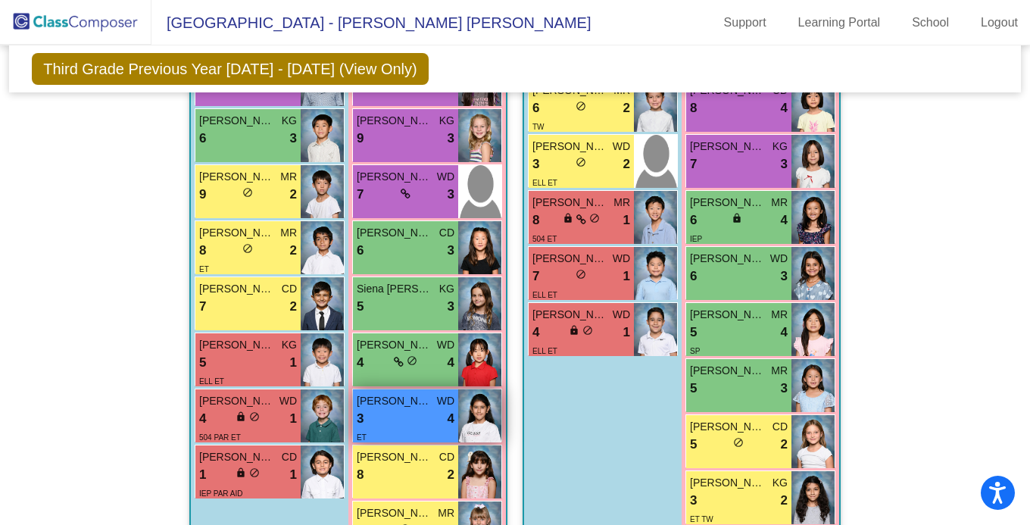
scroll to position [643, 0]
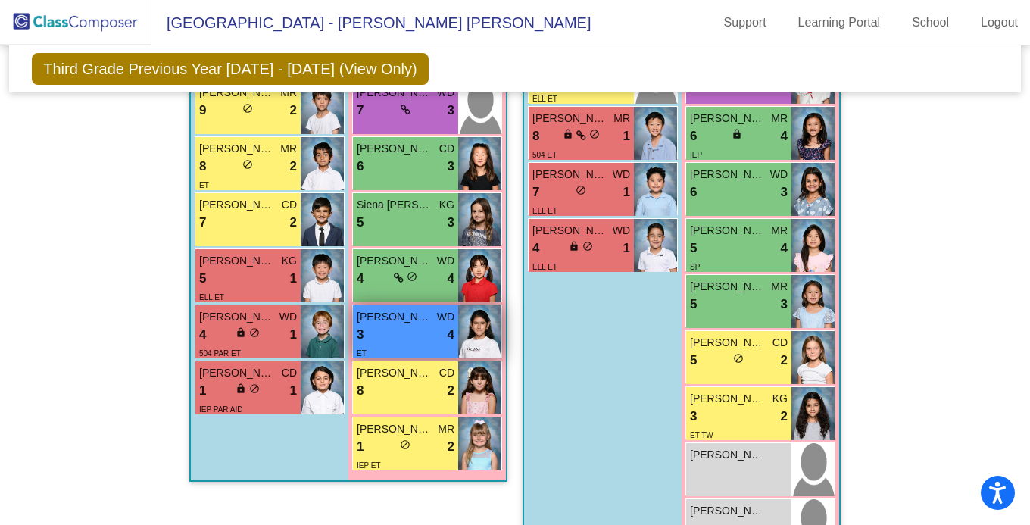
click at [380, 330] on div "3 lock do_not_disturb_alt 4" at bounding box center [406, 335] width 98 height 20
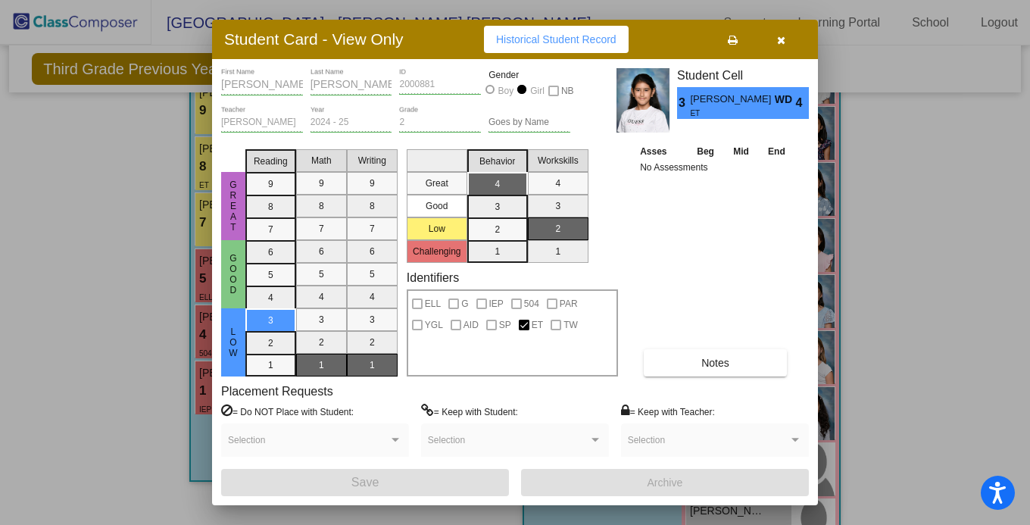
click at [783, 38] on icon "button" at bounding box center [782, 40] width 8 height 11
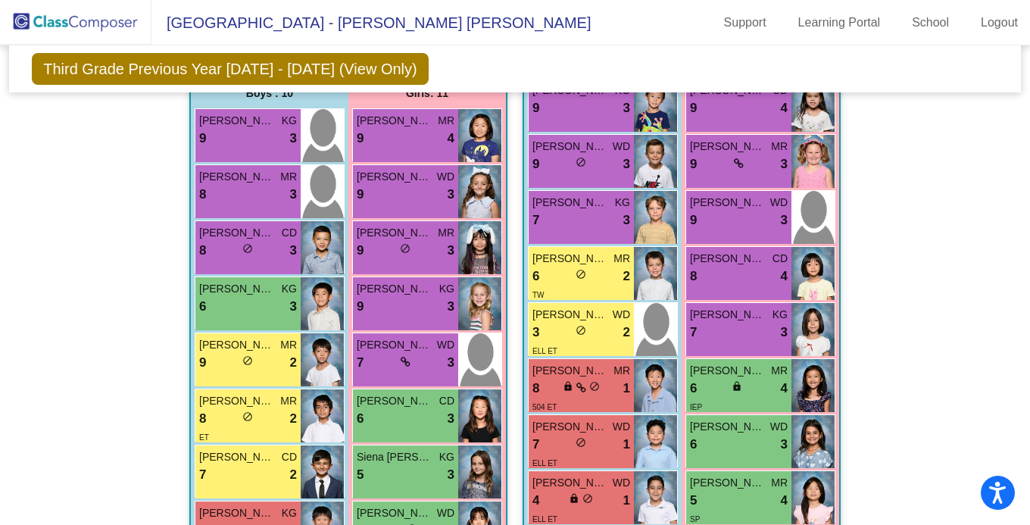
scroll to position [307, 0]
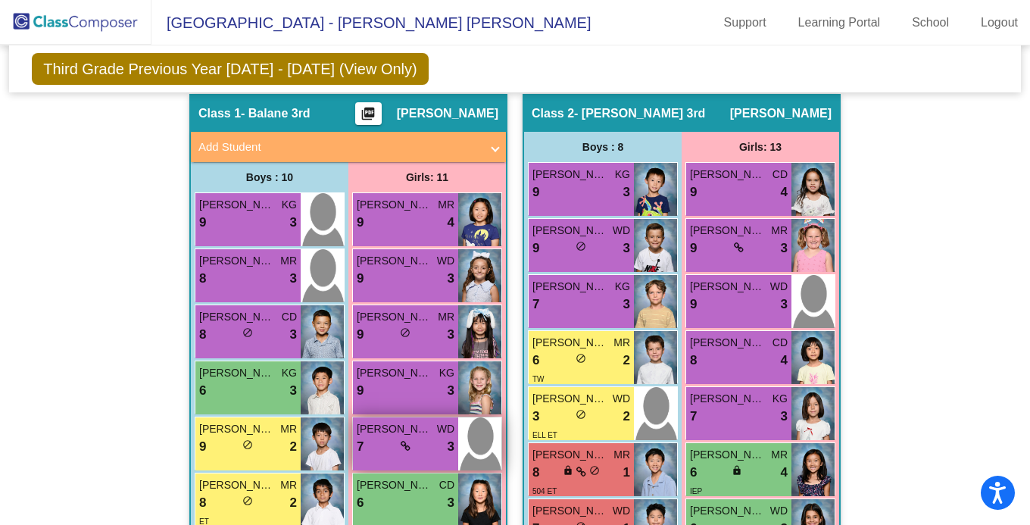
click at [419, 430] on span "[PERSON_NAME]" at bounding box center [395, 429] width 76 height 16
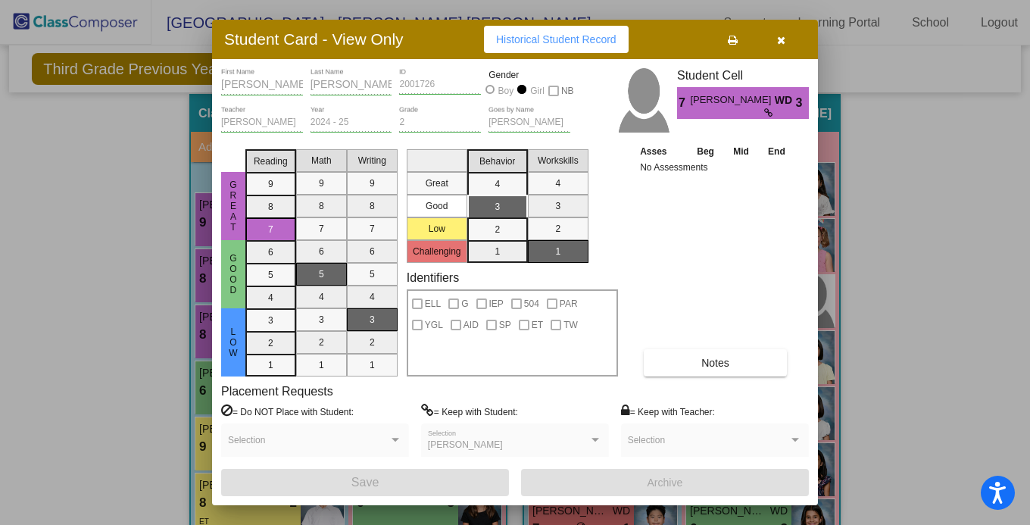
click at [788, 37] on button "button" at bounding box center [781, 39] width 48 height 27
